Goal: Navigation & Orientation: Find specific page/section

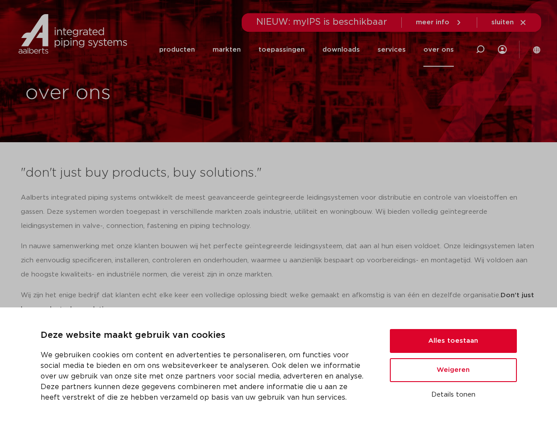
click at [278, 212] on p "Aalberts integrated piping systems ontwikkelt de meest geavanceerde geïntegreer…" at bounding box center [279, 212] width 516 height 42
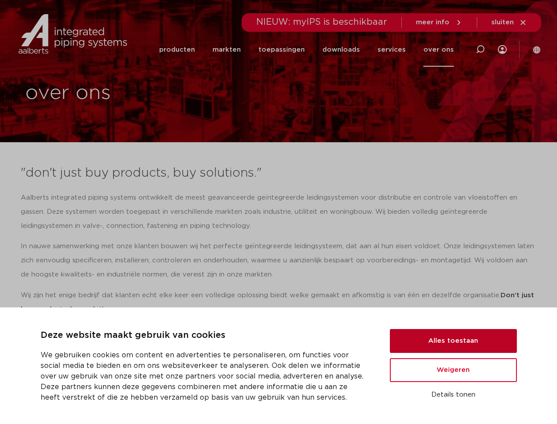
click at [454, 341] on button "Alles toestaan" at bounding box center [453, 341] width 127 height 24
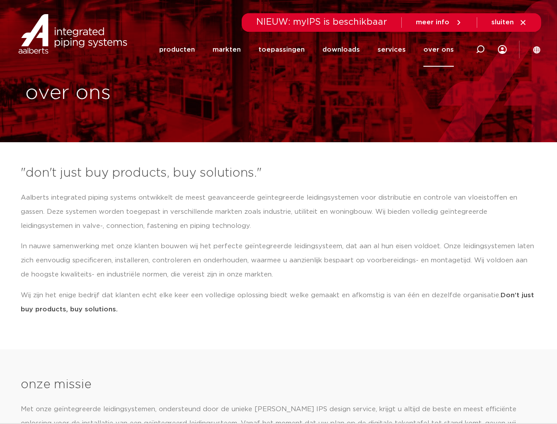
click at [311, 49] on li "toepassingen" at bounding box center [282, 50] width 64 height 34
click at [480, 49] on icon at bounding box center [480, 49] width 11 height 11
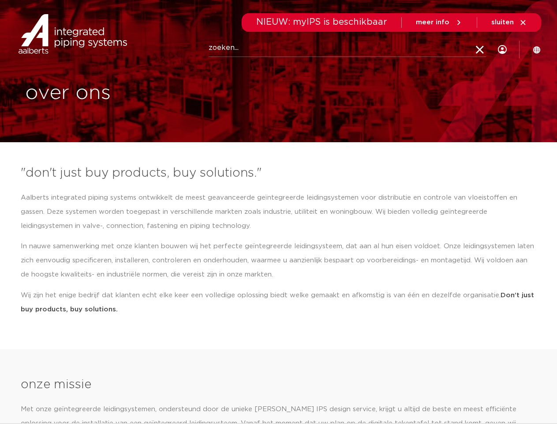
click at [510, 22] on span "sluiten" at bounding box center [502, 22] width 22 height 7
